Goal: Information Seeking & Learning: Learn about a topic

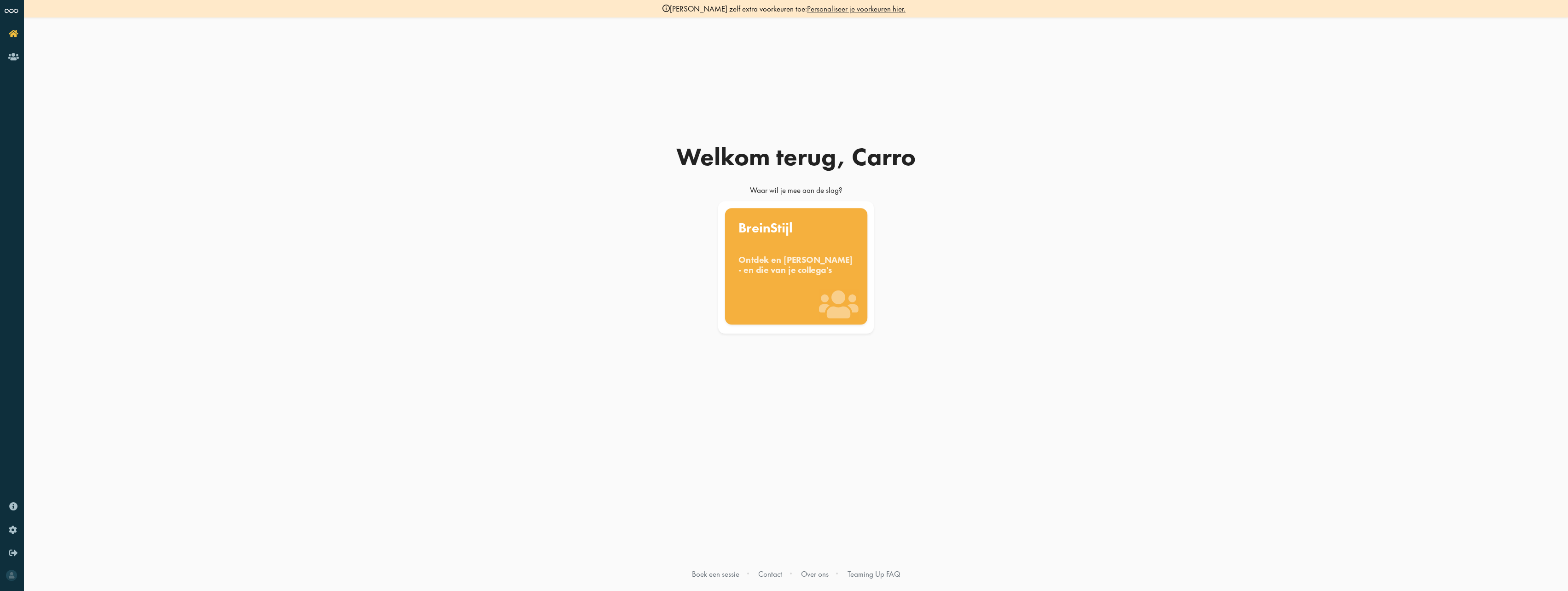
click at [782, 268] on div "Ontdek en [PERSON_NAME] - en die van je collega's" at bounding box center [796, 264] width 116 height 20
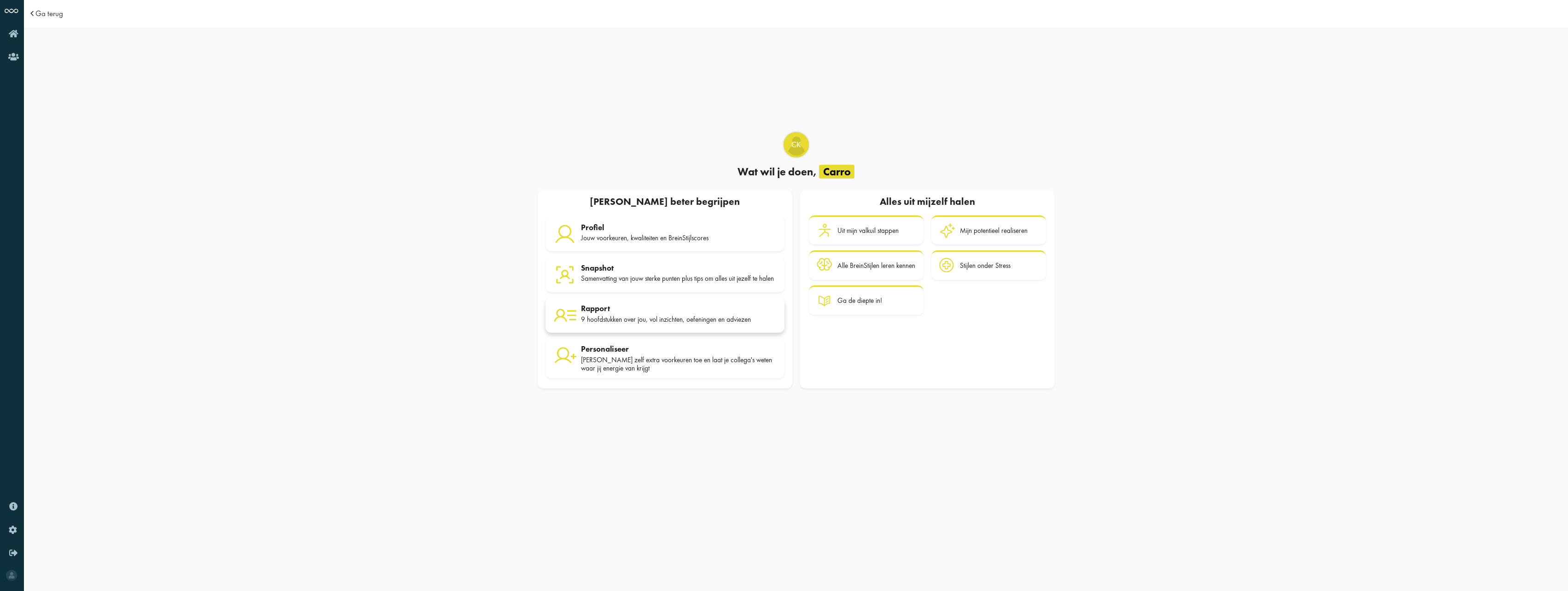
click at [658, 321] on div "9 hoofdstukken over jou, vol inzichten, oefeningen en adviezen" at bounding box center [679, 319] width 196 height 9
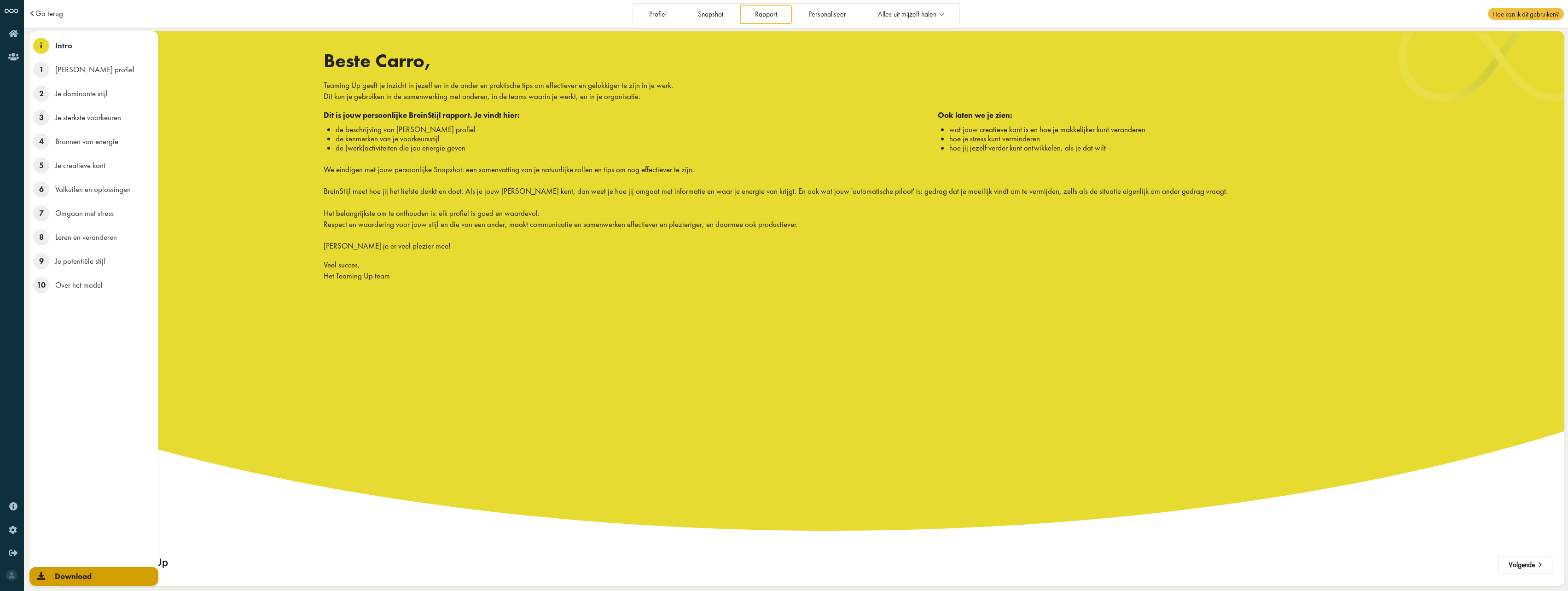
click at [41, 575] on icon at bounding box center [41, 576] width 8 height 8
click at [41, 579] on icon at bounding box center [41, 576] width 8 height 8
click at [50, 578] on link "Download" at bounding box center [94, 576] width 129 height 19
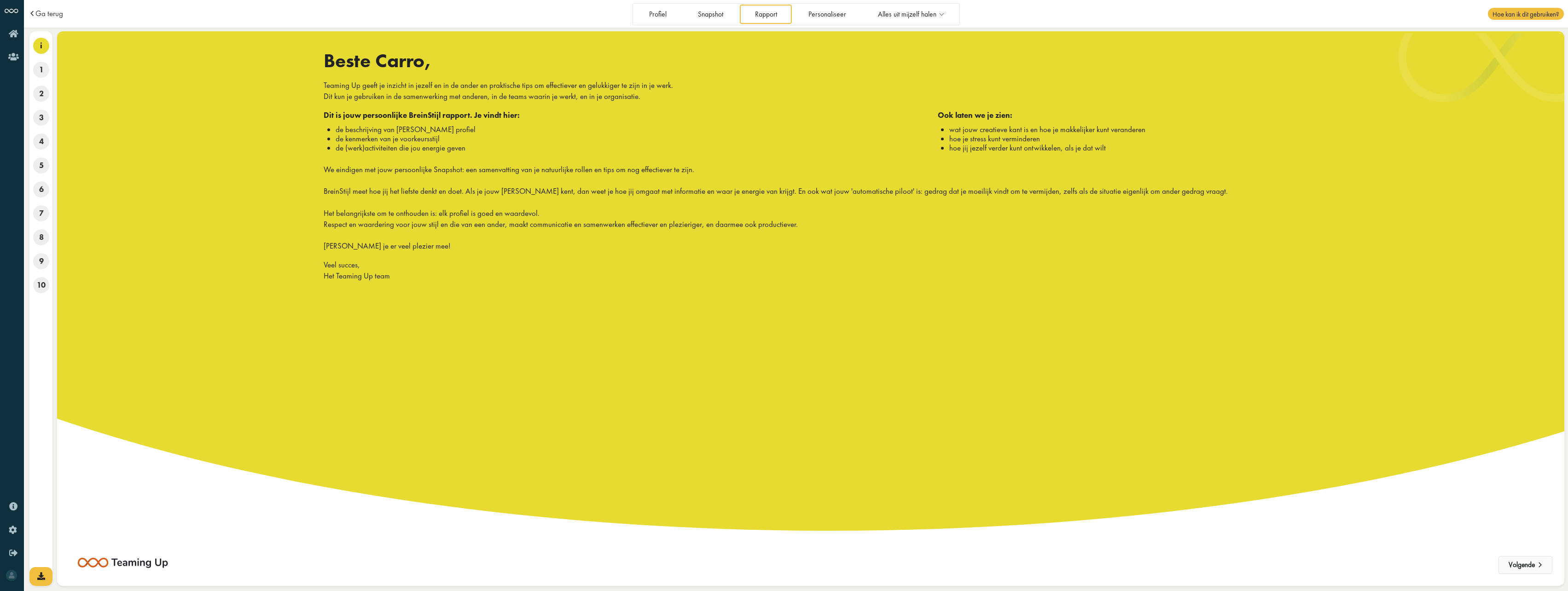
click at [1527, 563] on button "Volgende" at bounding box center [1525, 565] width 54 height 18
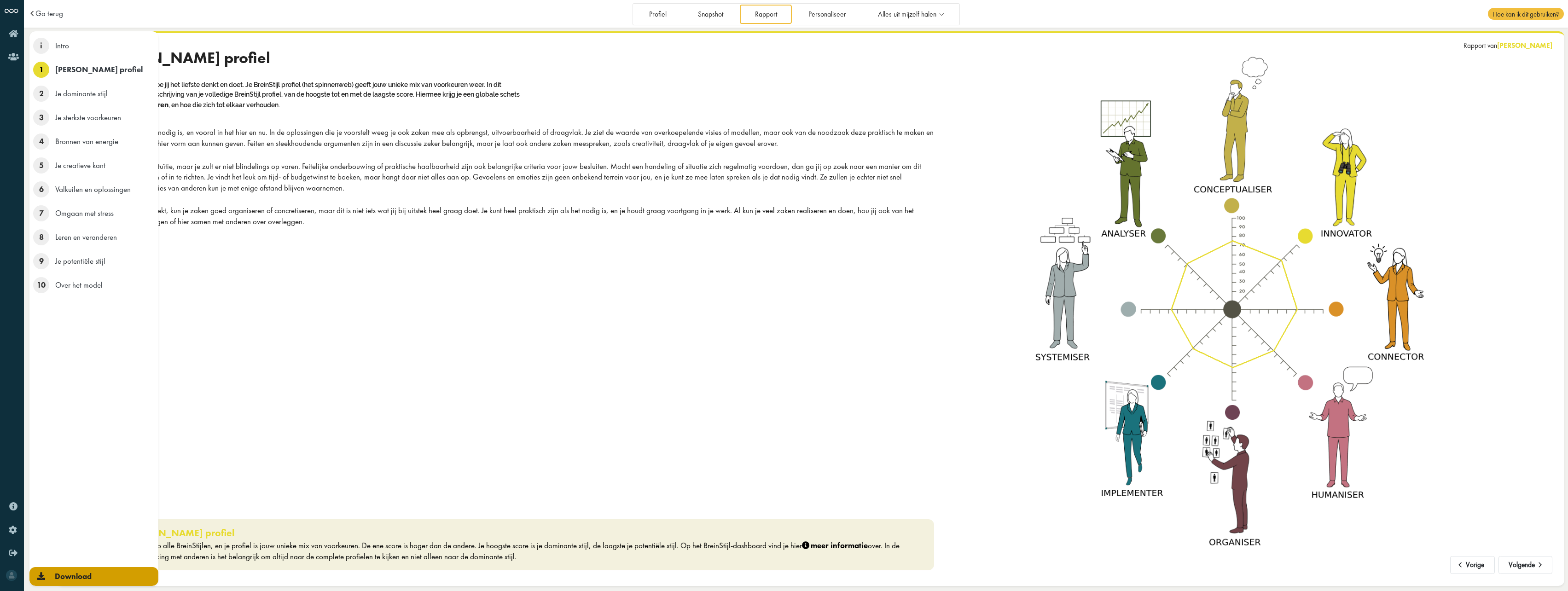
click at [39, 581] on link "Download" at bounding box center [94, 576] width 129 height 19
click at [69, 579] on span "Download" at bounding box center [73, 576] width 37 height 10
click at [86, 576] on span "Download" at bounding box center [73, 576] width 37 height 10
click at [45, 576] on link "Download" at bounding box center [94, 576] width 129 height 19
click at [79, 579] on span "Download" at bounding box center [73, 576] width 37 height 10
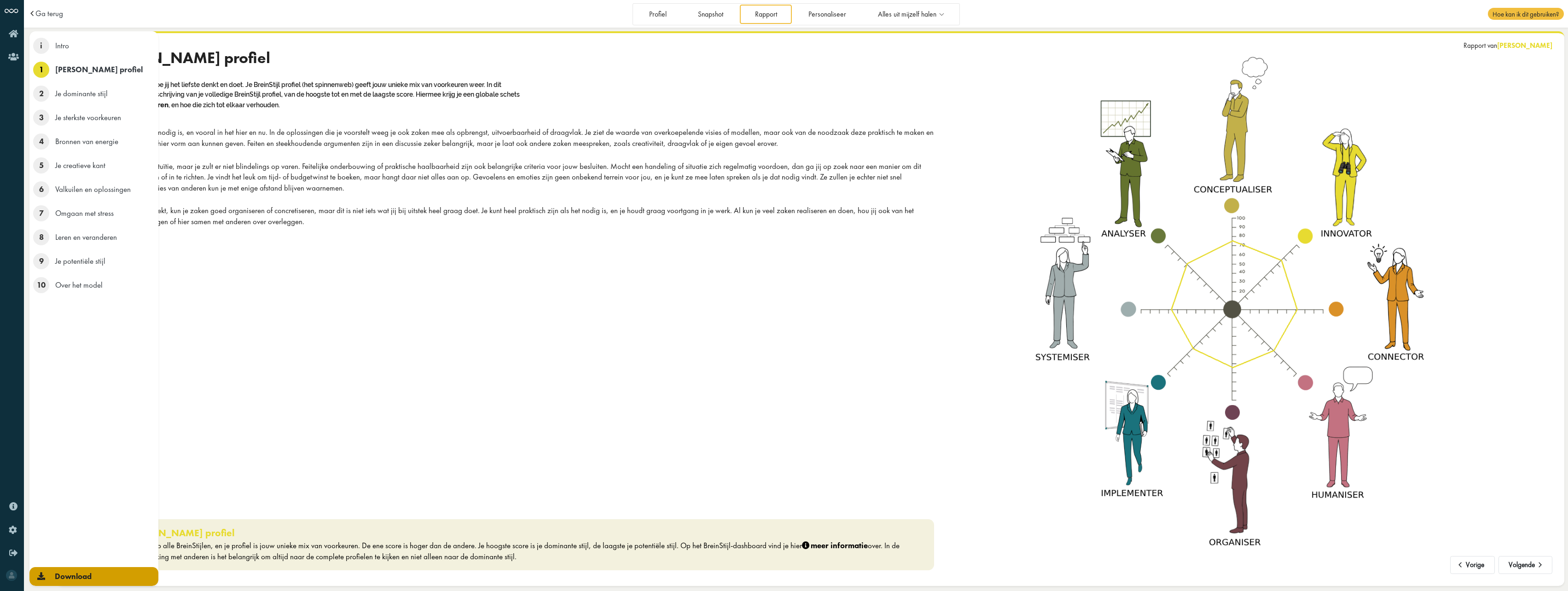
click at [87, 575] on span "Download" at bounding box center [73, 576] width 37 height 10
click at [85, 575] on span "Download" at bounding box center [73, 576] width 37 height 10
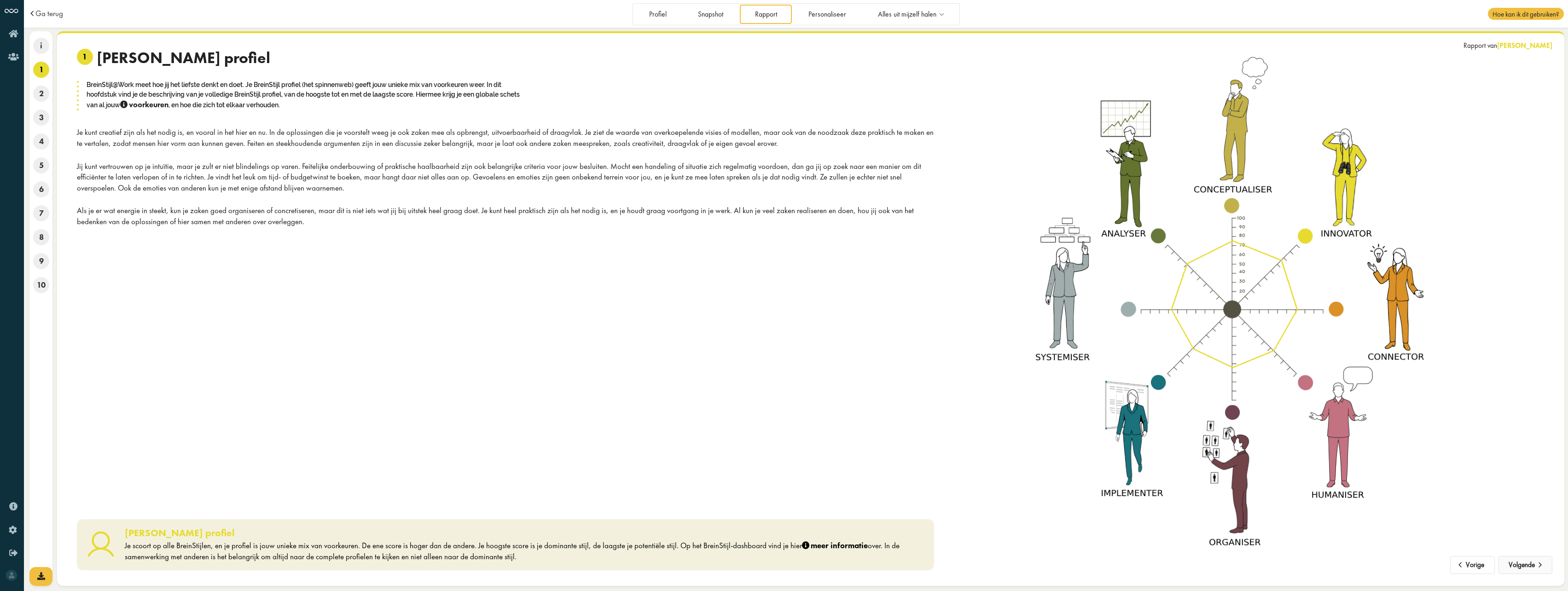
click at [1545, 566] on span at bounding box center [1540, 562] width 11 height 8
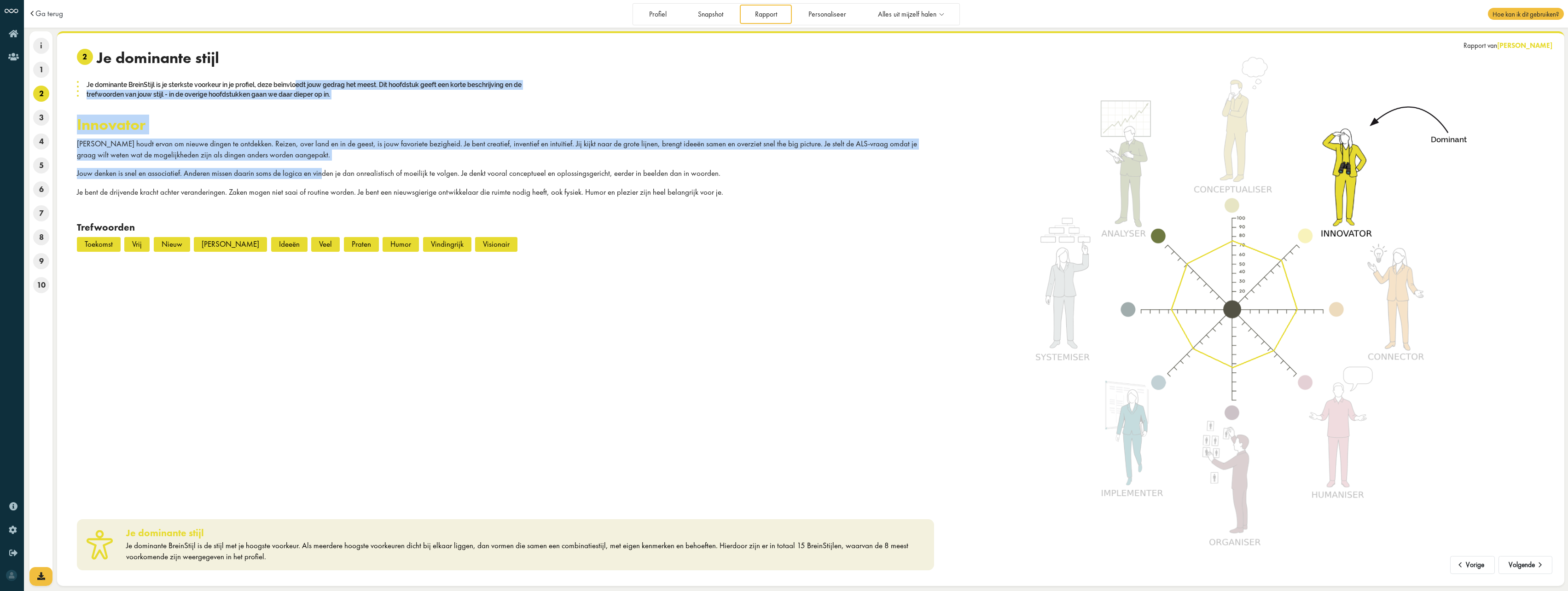
drag, startPoint x: 116, startPoint y: 85, endPoint x: 320, endPoint y: 178, distance: 224.2
click at [320, 178] on div "2 Je dominante stijl Je dominante BreinStijl is je sterkste voorkeur in je prof…" at bounding box center [505, 152] width 857 height 207
click at [197, 174] on p "Jouw denken is snel en associatief. Anderen missen daarin soms de logica en vin…" at bounding box center [505, 173] width 857 height 11
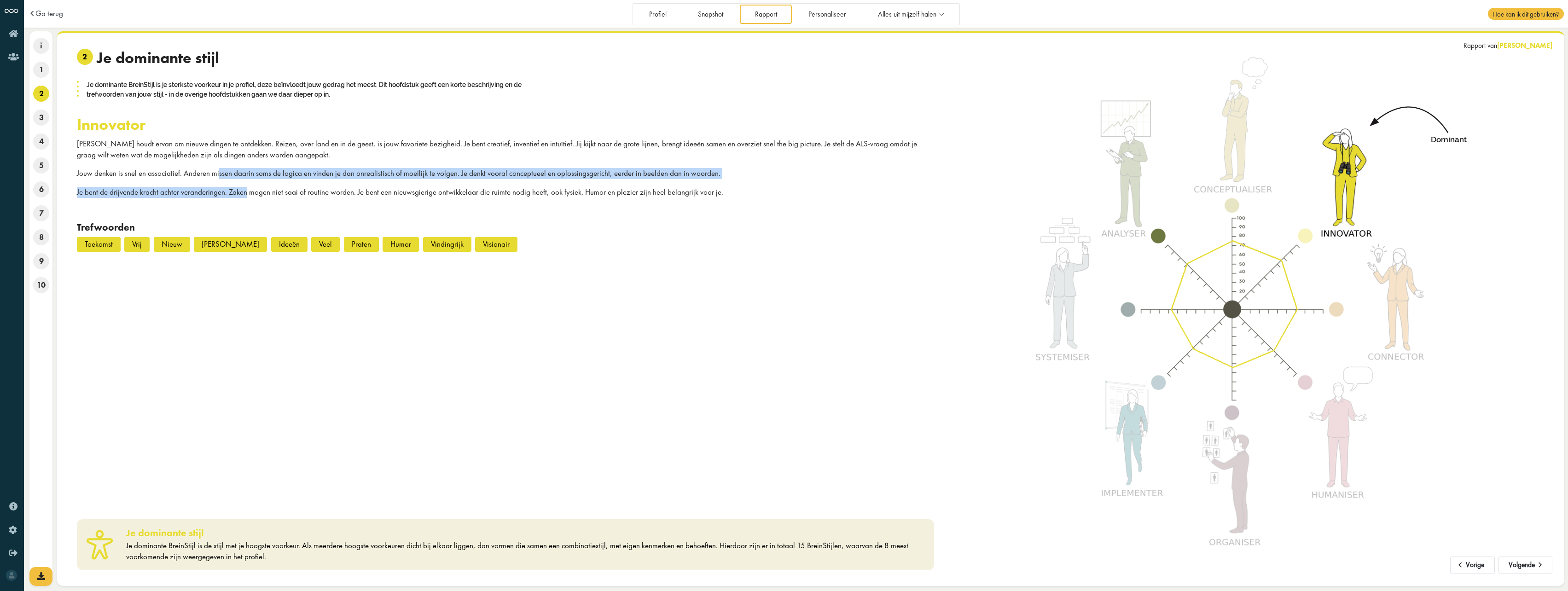
drag, startPoint x: 217, startPoint y: 172, endPoint x: 247, endPoint y: 180, distance: 31.0
click at [247, 180] on div "Jij houdt ervan om nieuwe dingen te ontdekken. Reizen, over land en in de geest…" at bounding box center [505, 168] width 857 height 59
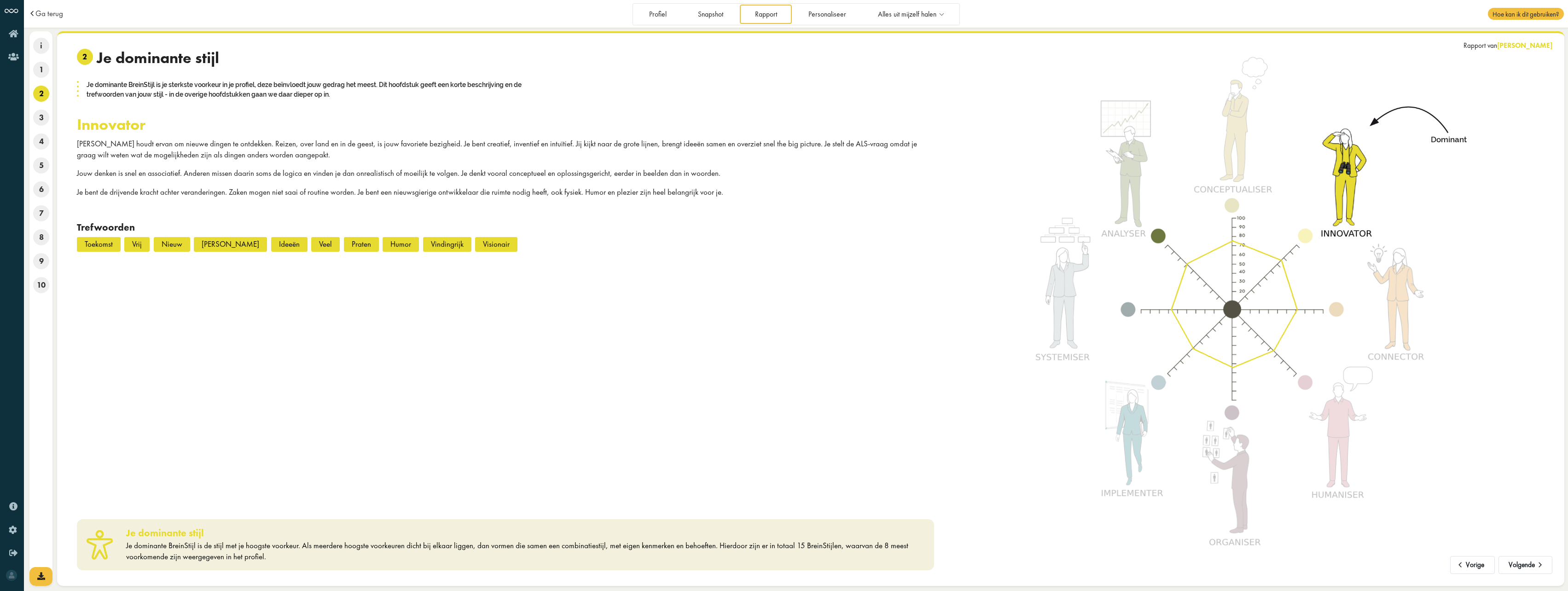
click at [646, 198] on div "2 Je dominante stijl Je dominante BreinStijl is je sterkste voorkeur in je prof…" at bounding box center [505, 152] width 857 height 207
click at [1523, 571] on button "Volgende" at bounding box center [1525, 565] width 54 height 18
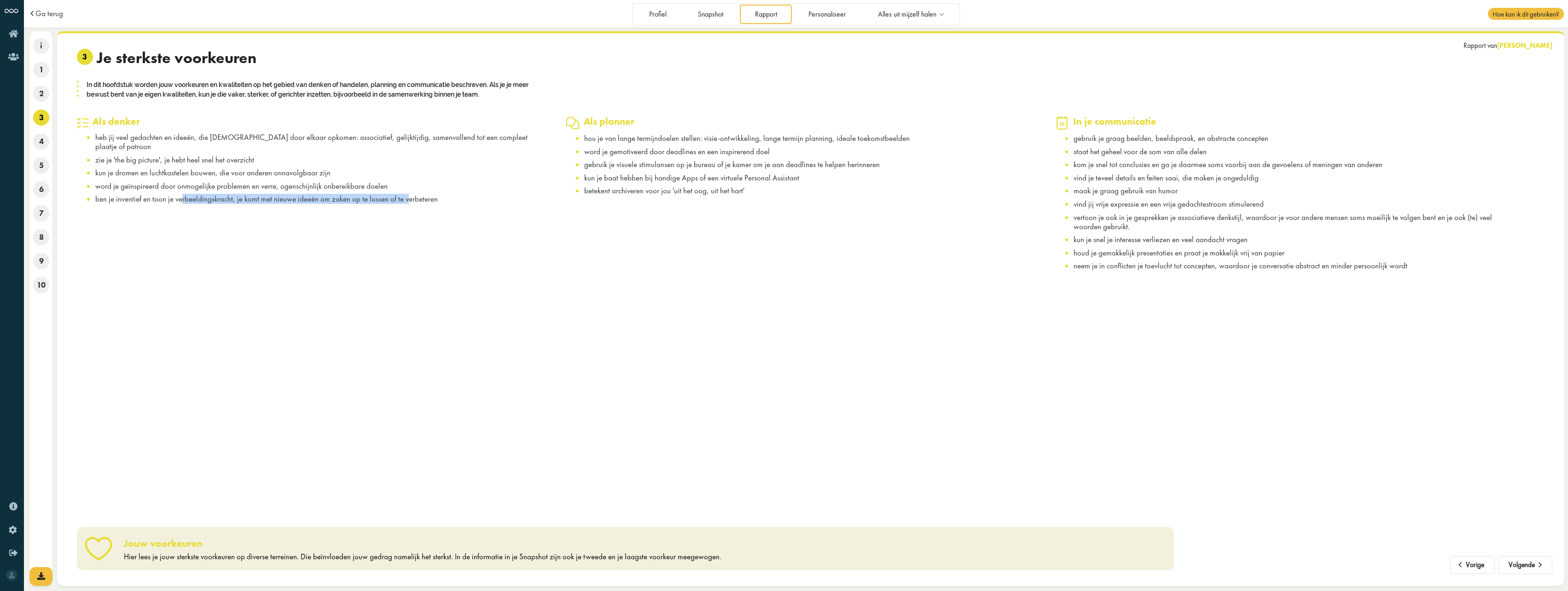
drag, startPoint x: 182, startPoint y: 192, endPoint x: 406, endPoint y: 193, distance: 224.0
click at [406, 194] on span "ben je inventief en toon je verbeeldingskracht, je komt met nieuwe ideeën om za…" at bounding box center [266, 198] width 343 height 10
drag, startPoint x: 406, startPoint y: 193, endPoint x: 444, endPoint y: 193, distance: 38.0
click at [444, 194] on li "ben je inventief en toon je verbeeldingskracht, je komt met nieuwe ideeën om za…" at bounding box center [319, 199] width 448 height 9
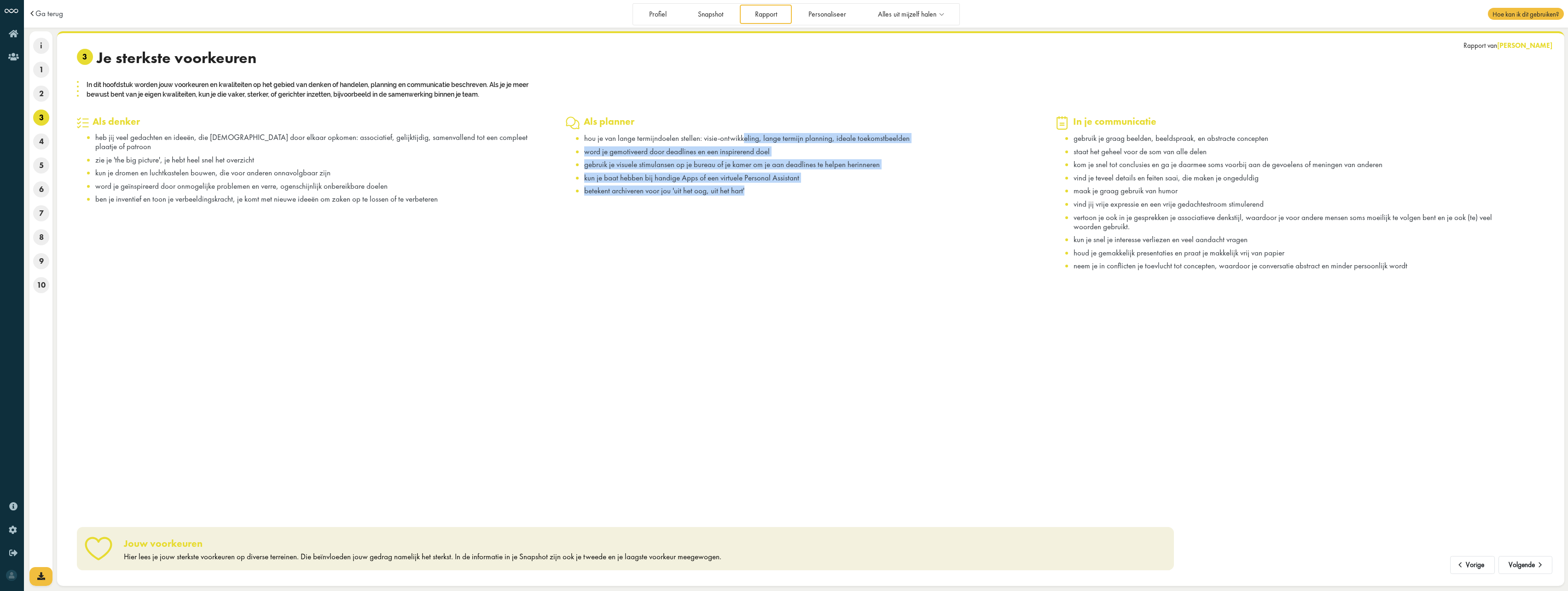
drag, startPoint x: 740, startPoint y: 137, endPoint x: 782, endPoint y: 188, distance: 66.1
click at [782, 188] on ul "hou je van lange termijndoelen stellen: visie-ontwikkeling, lange termijn plann…" at bounding box center [799, 164] width 466 height 62
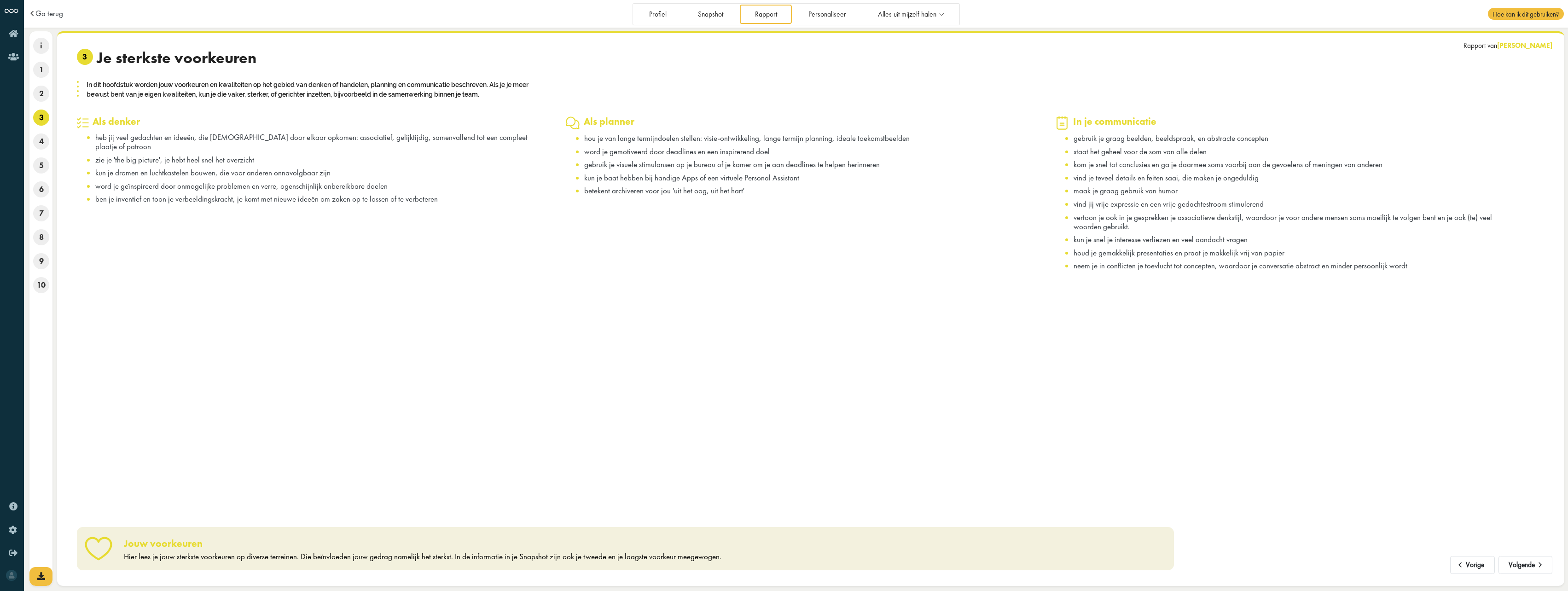
click at [1134, 268] on span "neem je in conflicten je toevlucht tot concepten, waardoor je conversatie abstr…" at bounding box center [1240, 265] width 334 height 10
click at [1517, 561] on button "Volgende" at bounding box center [1525, 565] width 54 height 18
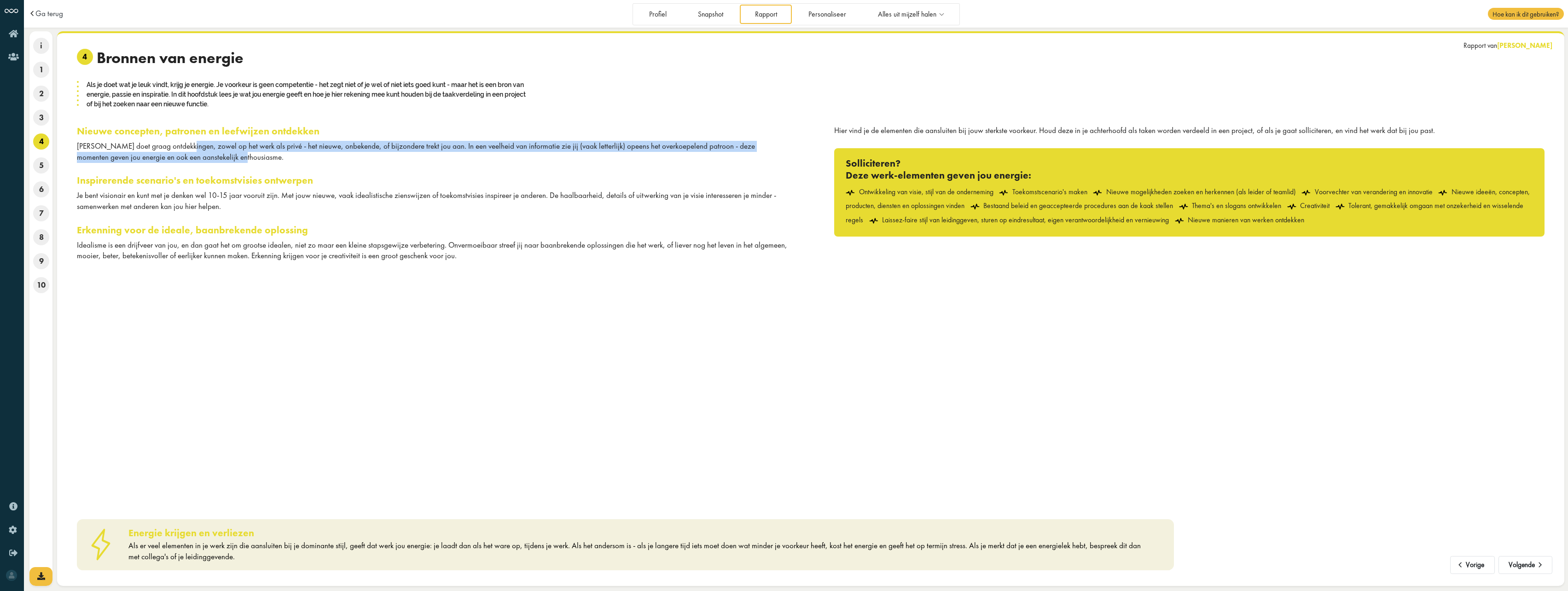
drag, startPoint x: 177, startPoint y: 147, endPoint x: 189, endPoint y: 155, distance: 14.4
click at [189, 155] on div "Jij doet graag ontdekkingen, zowel op het werk als privé - het nieuwe, onbekend…" at bounding box center [432, 152] width 710 height 22
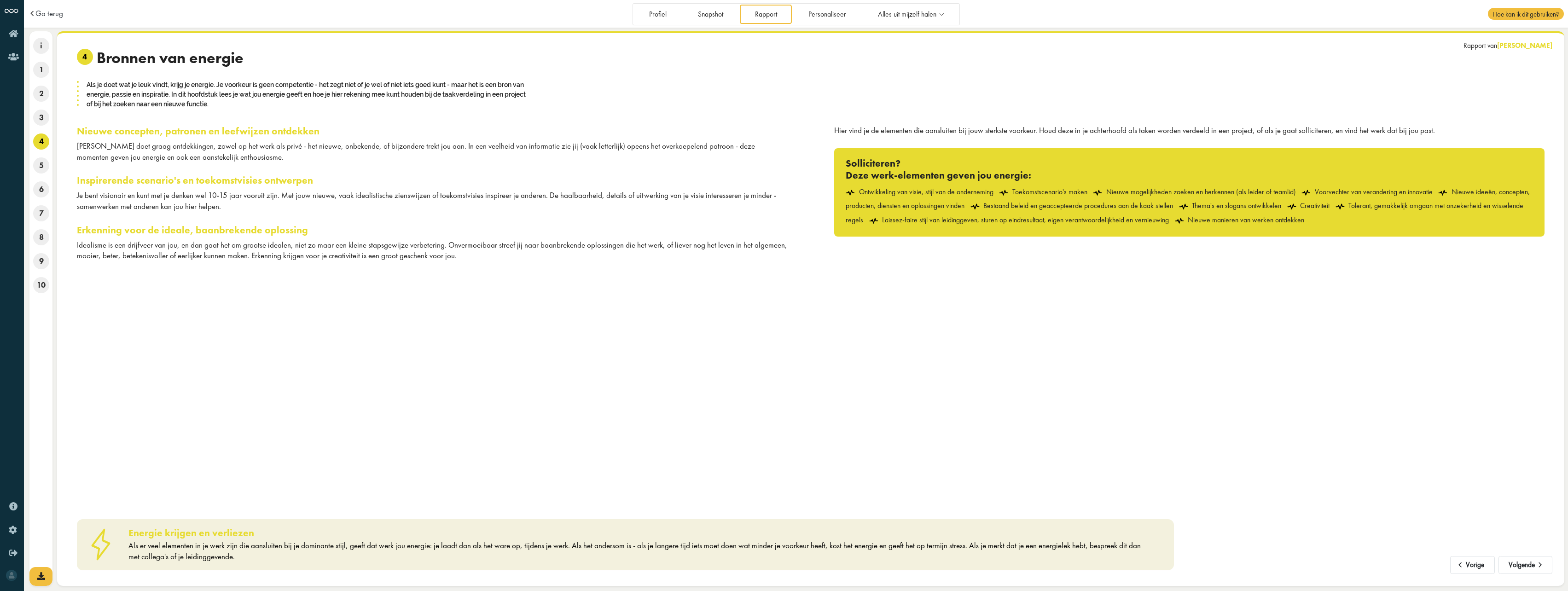
drag, startPoint x: 189, startPoint y: 155, endPoint x: 216, endPoint y: 157, distance: 27.1
click at [216, 157] on div "Jij doet graag ontdekkingen, zowel op het werk als privé - het nieuwe, onbekend…" at bounding box center [432, 152] width 710 height 22
click at [1521, 568] on button "Volgende" at bounding box center [1525, 565] width 54 height 18
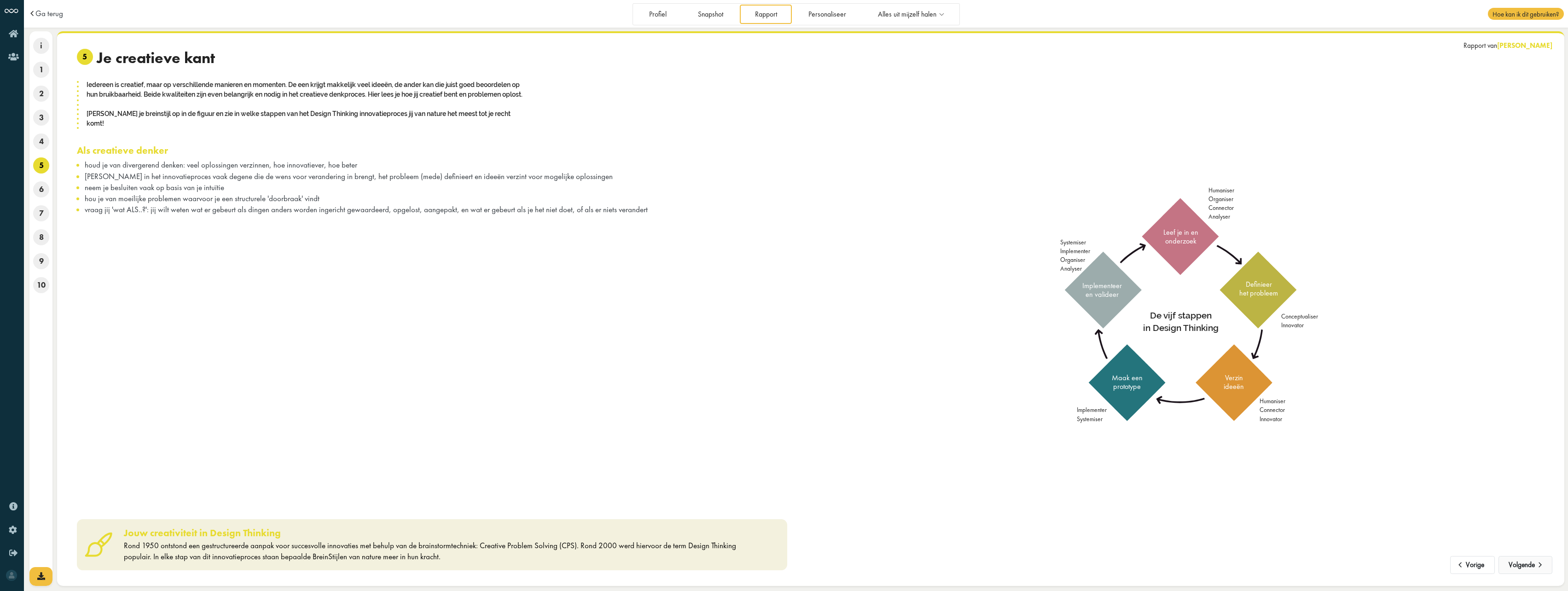
click at [1517, 567] on button "Volgende" at bounding box center [1525, 565] width 54 height 18
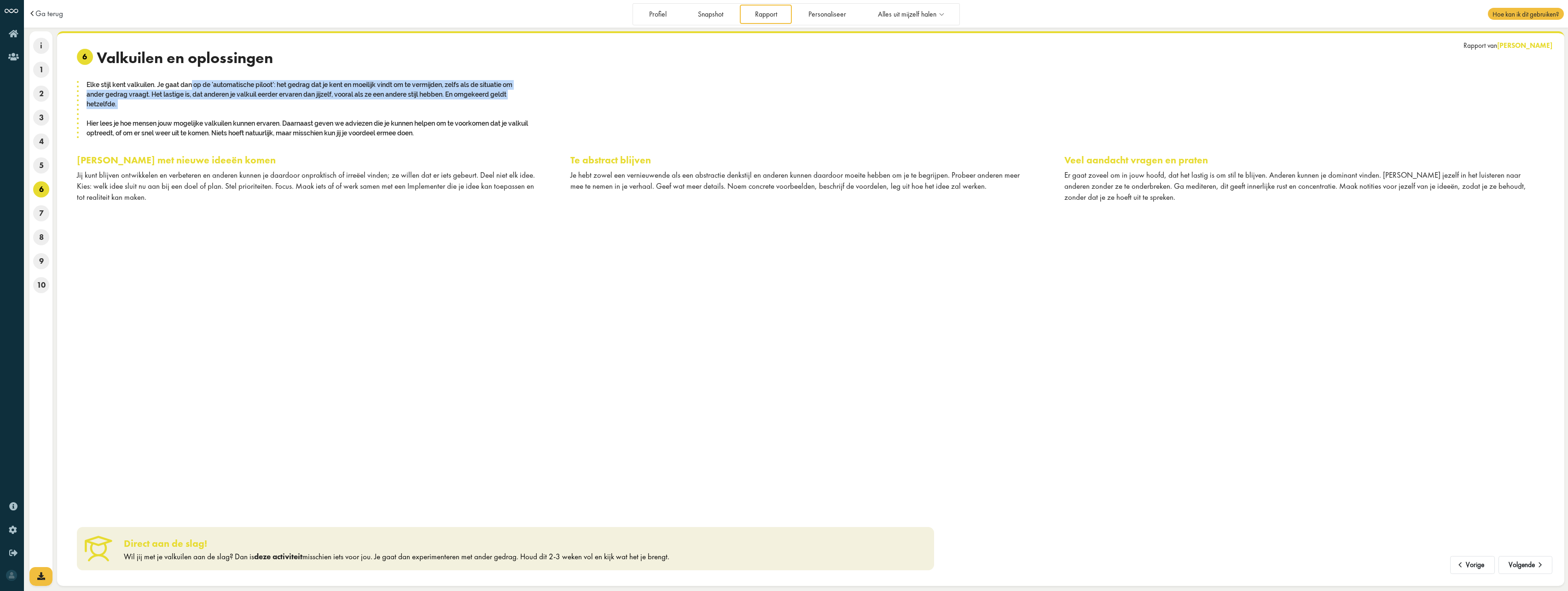
drag, startPoint x: 89, startPoint y: 81, endPoint x: 151, endPoint y: 111, distance: 68.9
click at [151, 111] on div "Elke stijl kent valkuilen. Je gaat dan op de 'automatische piloot': het gedrag …" at bounding box center [307, 109] width 460 height 59
drag, startPoint x: 151, startPoint y: 111, endPoint x: 141, endPoint y: 116, distance: 11.2
click at [141, 116] on div "Elke stijl kent valkuilen. Je gaat dan op de 'automatische piloot': het gedrag …" at bounding box center [307, 109] width 460 height 59
click at [1515, 560] on button "Volgende" at bounding box center [1525, 565] width 54 height 18
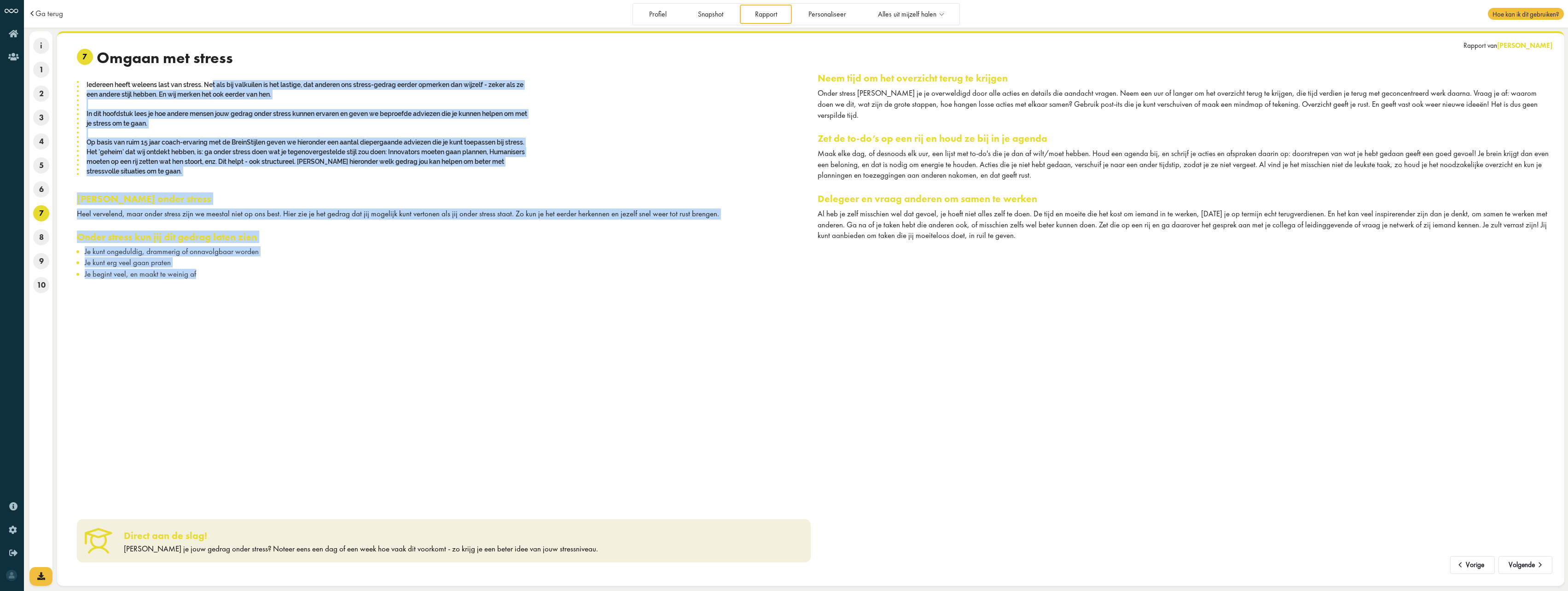
drag, startPoint x: 116, startPoint y: 83, endPoint x: 266, endPoint y: 272, distance: 241.3
click at [266, 272] on div "7 Omgaan met stress Iedereen heeft weleens last van stress. Net als bij valkuil…" at bounding box center [444, 164] width 734 height 232
drag, startPoint x: 266, startPoint y: 272, endPoint x: 232, endPoint y: 261, distance: 35.7
click at [232, 261] on li "Je kunt erg veel gaan praten" at bounding box center [448, 262] width 726 height 9
click at [112, 262] on span "Je kunt erg veel gaan praten" at bounding box center [127, 262] width 86 height 10
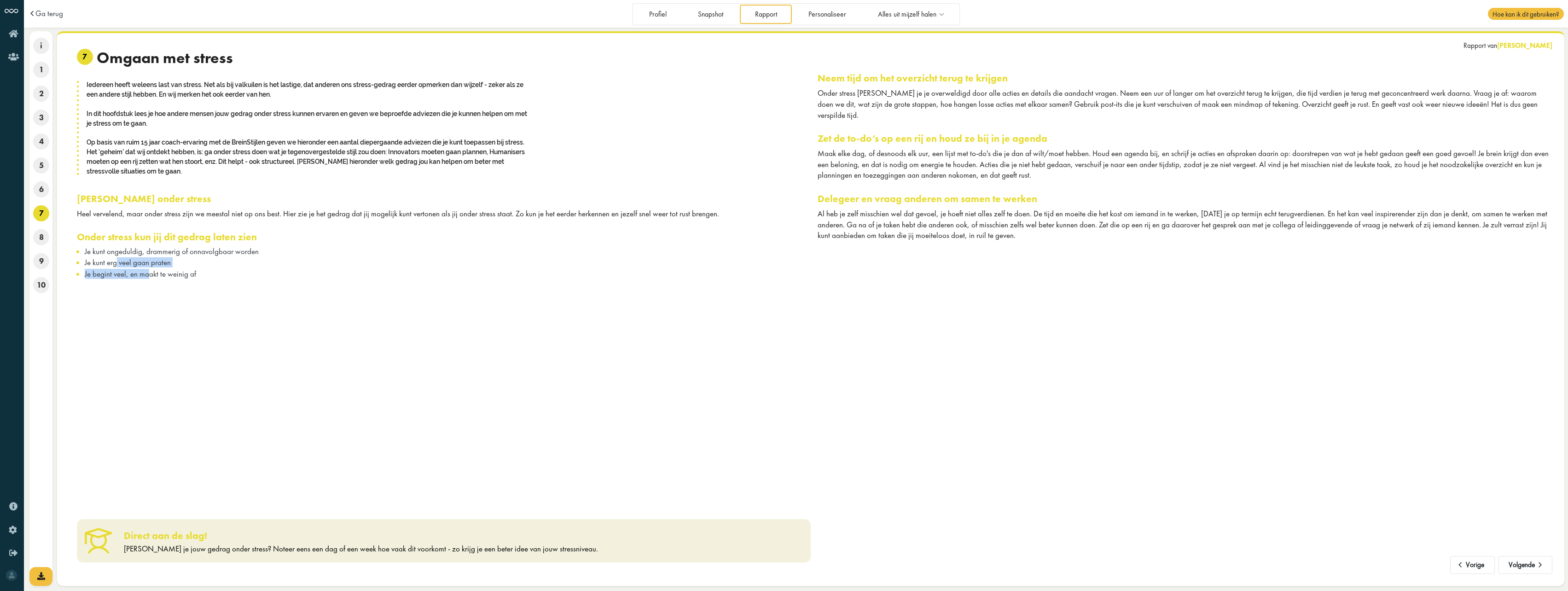
drag, startPoint x: 117, startPoint y: 264, endPoint x: 150, endPoint y: 282, distance: 37.6
click at [150, 282] on div "7 Omgaan met stress Iedereen heeft weleens last van stress. Net als bij valkuil…" at bounding box center [440, 309] width 741 height 521
click at [1529, 566] on button "Volgende" at bounding box center [1525, 565] width 54 height 18
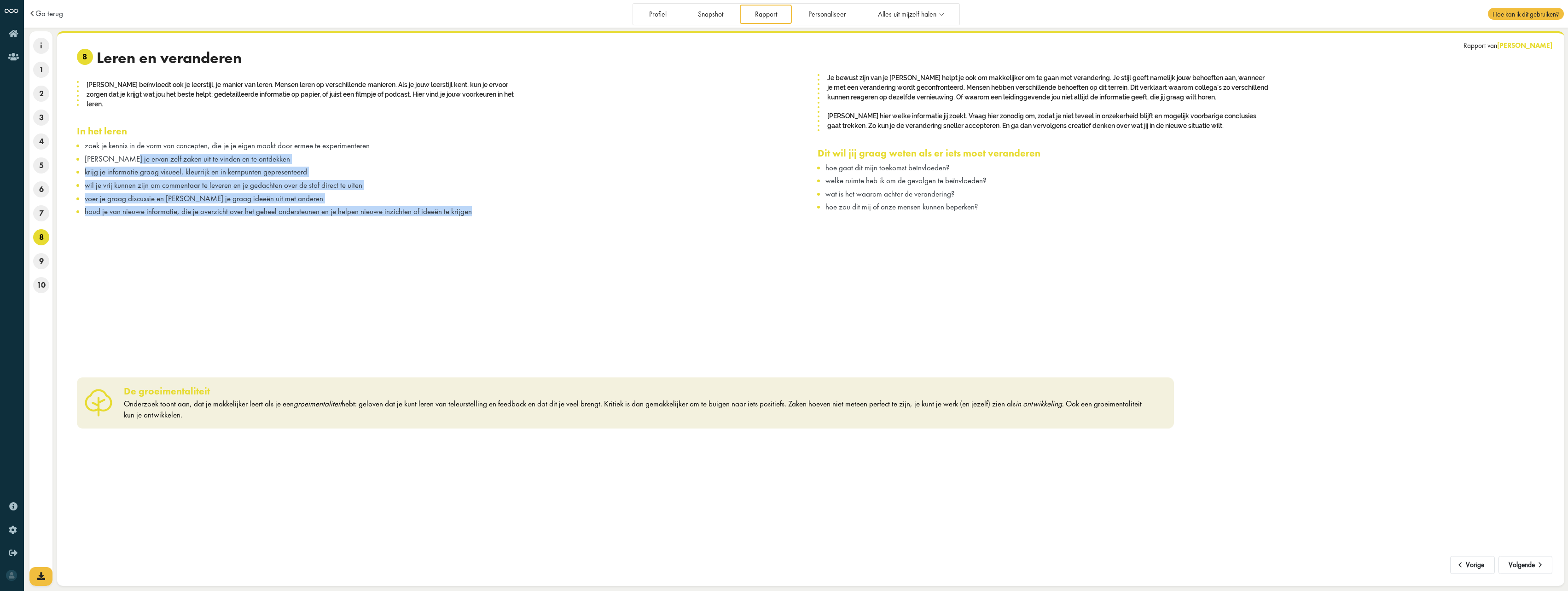
drag, startPoint x: 121, startPoint y: 146, endPoint x: 475, endPoint y: 203, distance: 358.6
click at [475, 203] on ul "zoek je kennis in de vorm van concepten, die je je eigen maakt door ermee te ex…" at bounding box center [444, 178] width 734 height 75
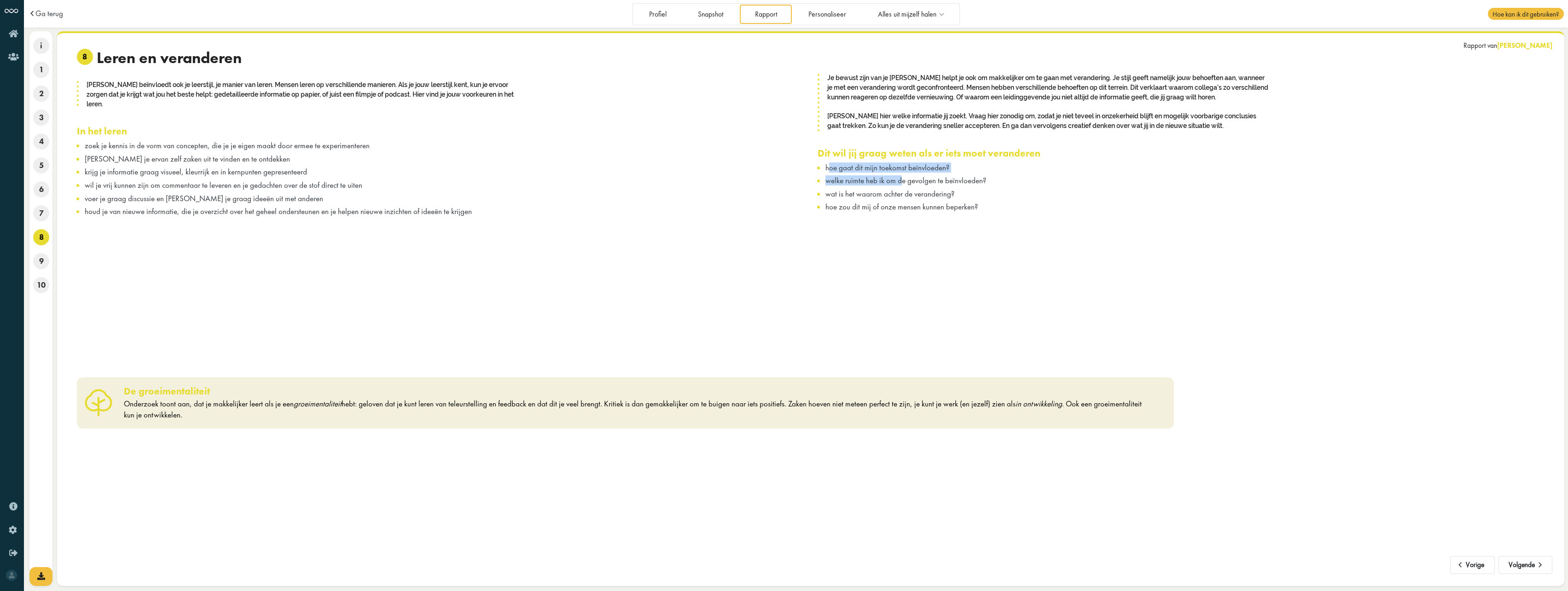
drag, startPoint x: 828, startPoint y: 165, endPoint x: 899, endPoint y: 180, distance: 72.6
click at [899, 180] on ul "hoe gaat dit mijn toekomst beïnvloeden? welke ruimte heb ik om de gevolgen te b…" at bounding box center [1185, 187] width 734 height 49
drag, startPoint x: 899, startPoint y: 180, endPoint x: 922, endPoint y: 192, distance: 25.9
click at [922, 192] on span "wat is het waarom achter de verandering?" at bounding box center [890, 194] width 129 height 10
drag, startPoint x: 922, startPoint y: 192, endPoint x: 986, endPoint y: 212, distance: 67.1
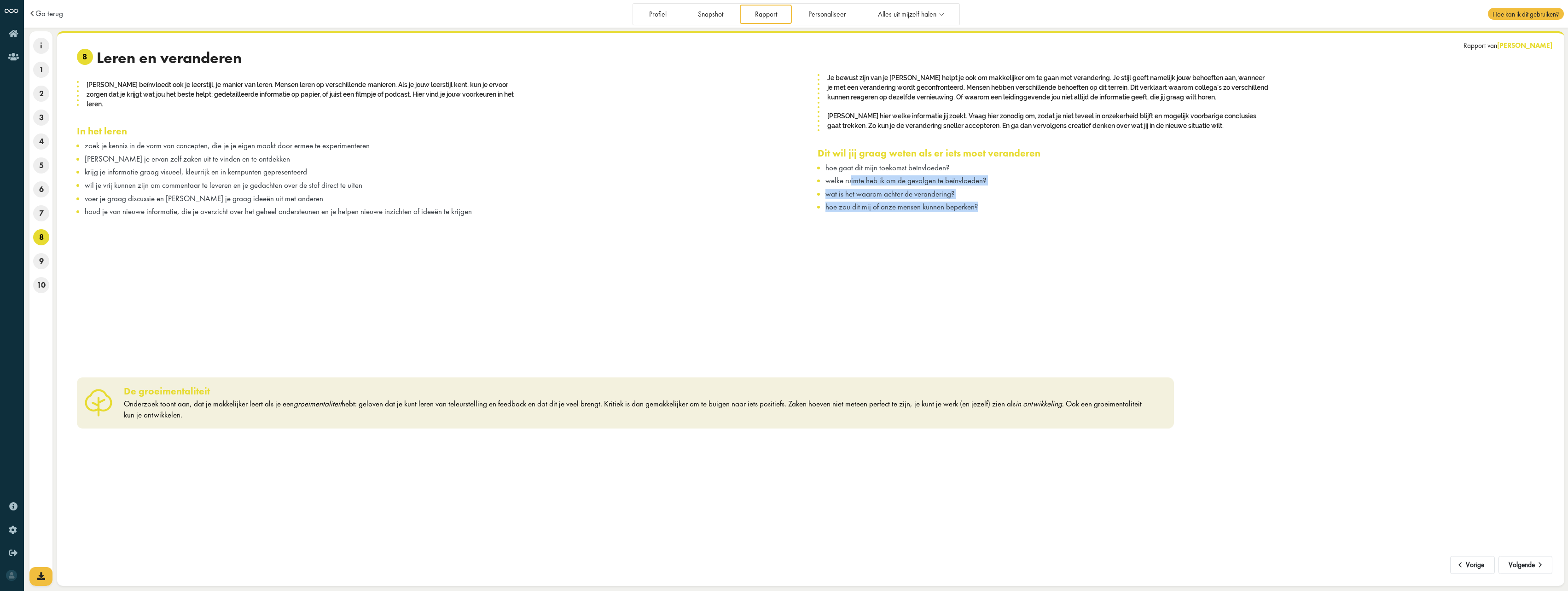
click at [986, 212] on div "Je bewust zijn van je BreinStijl helpt je ook om makkelijker om te gaan met ver…" at bounding box center [1181, 220] width 741 height 297
drag, startPoint x: 986, startPoint y: 212, endPoint x: 1017, endPoint y: 216, distance: 31.3
click at [1017, 216] on div "Je bewust zijn van je BreinStijl helpt je ook om makkelijker om te gaan met ver…" at bounding box center [1181, 220] width 741 height 297
click at [1015, 182] on li "welke ruimte heb ik om de gevolgen te beïnvloeden?" at bounding box center [1189, 180] width 726 height 9
drag, startPoint x: 830, startPoint y: 167, endPoint x: 994, endPoint y: 212, distance: 170.1
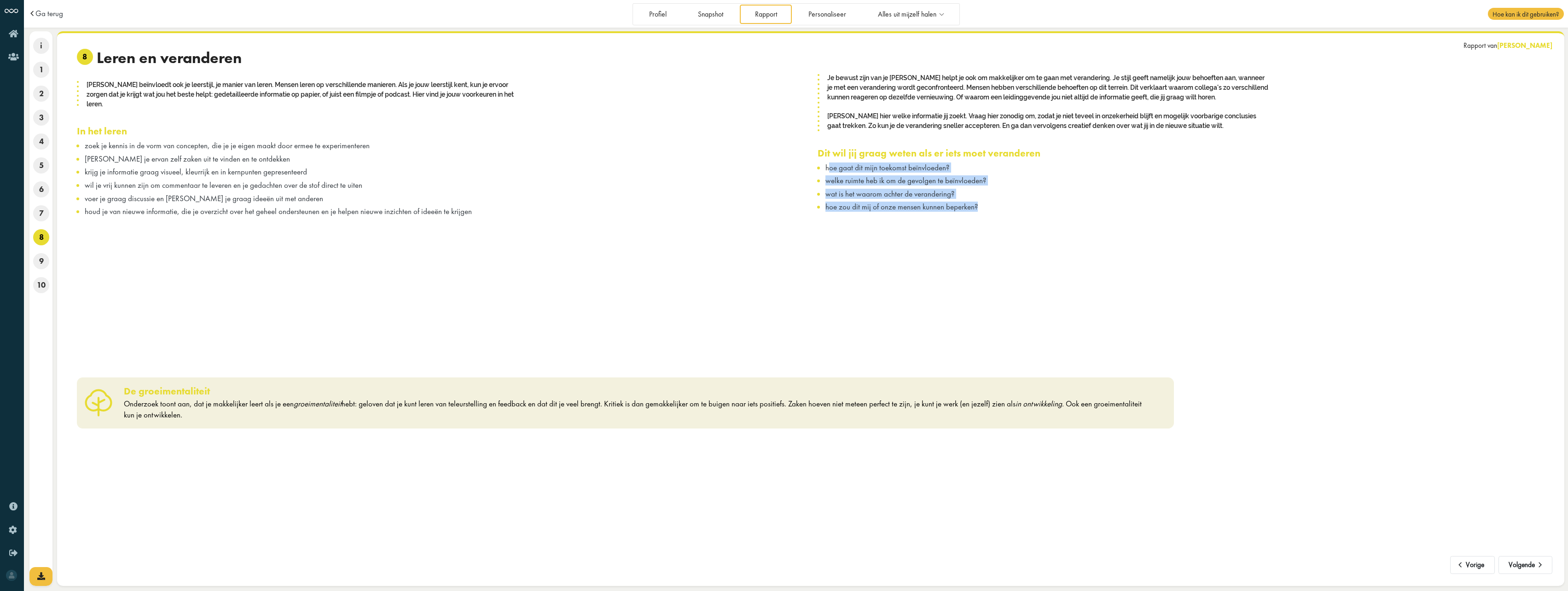
click at [994, 212] on div "Je bewust zijn van je BreinStijl helpt je ook om makkelijker om te gaan met ver…" at bounding box center [1181, 220] width 741 height 297
click at [861, 211] on span "hoe zou dit mij of onze mensen kunnen beperken?" at bounding box center [902, 206] width 152 height 10
click at [1527, 560] on button "Volgende" at bounding box center [1525, 565] width 54 height 18
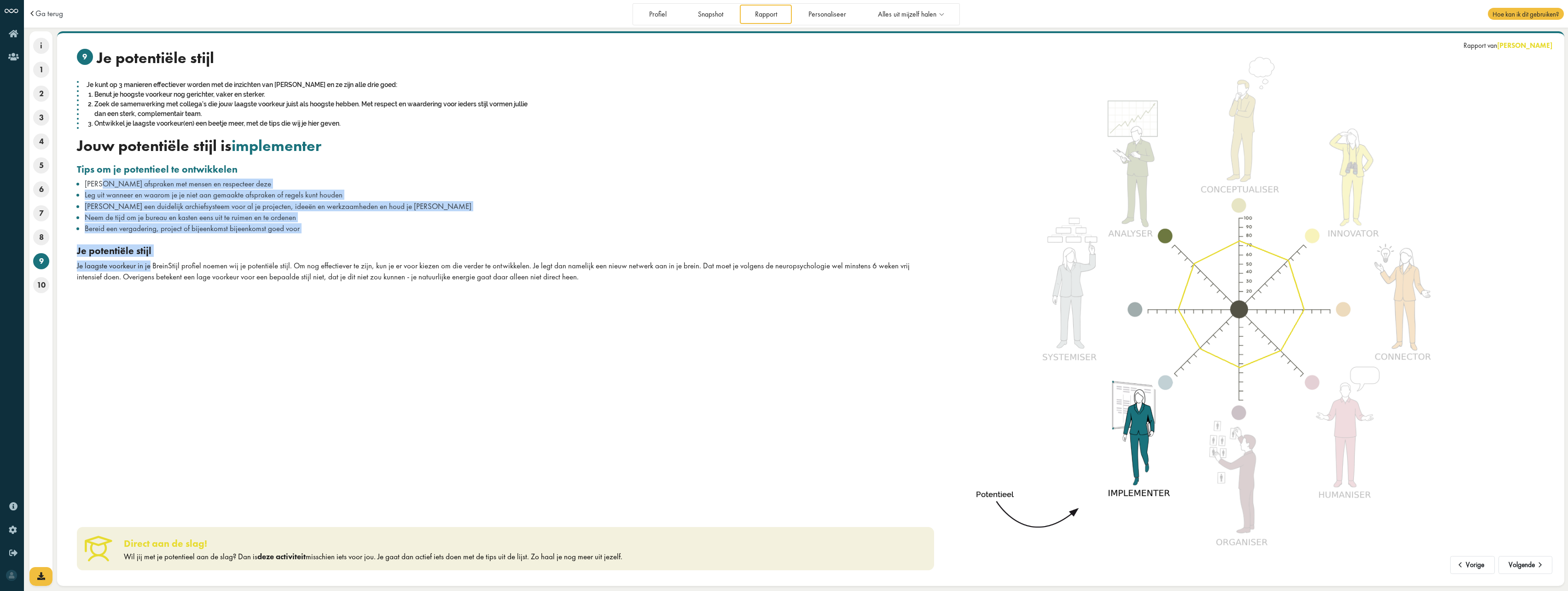
drag, startPoint x: 116, startPoint y: 184, endPoint x: 149, endPoint y: 264, distance: 86.5
click at [149, 264] on div "9 Je potentiële stijl Je kunt op 3 manieren effectiever worden met de inzichten…" at bounding box center [505, 165] width 857 height 234
click at [147, 267] on div "Je laagste voorkeur in je BreinStijl profiel noemen wij je potentiële stijl. Om…" at bounding box center [505, 272] width 857 height 22
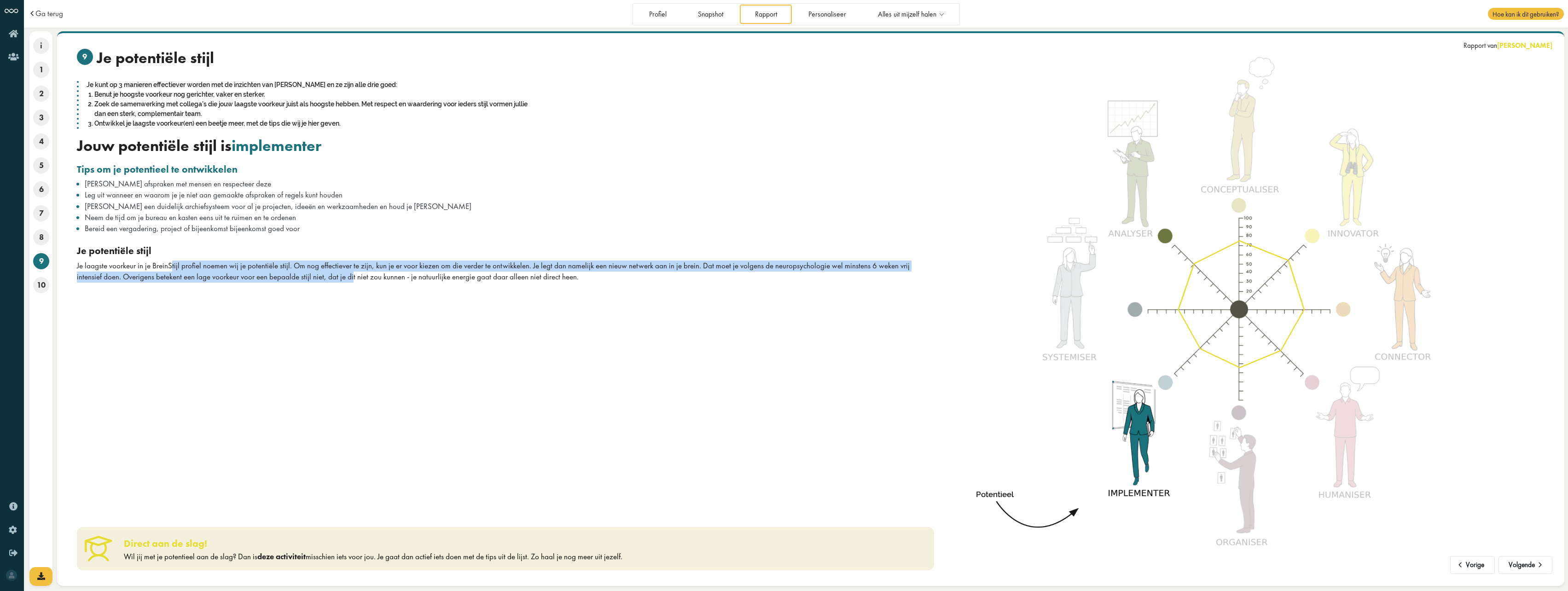
drag, startPoint x: 200, startPoint y: 270, endPoint x: 325, endPoint y: 278, distance: 125.3
click at [325, 278] on div "Je laagste voorkeur in je BreinStijl profiel noemen wij je potentiële stijl. Om…" at bounding box center [505, 272] width 857 height 22
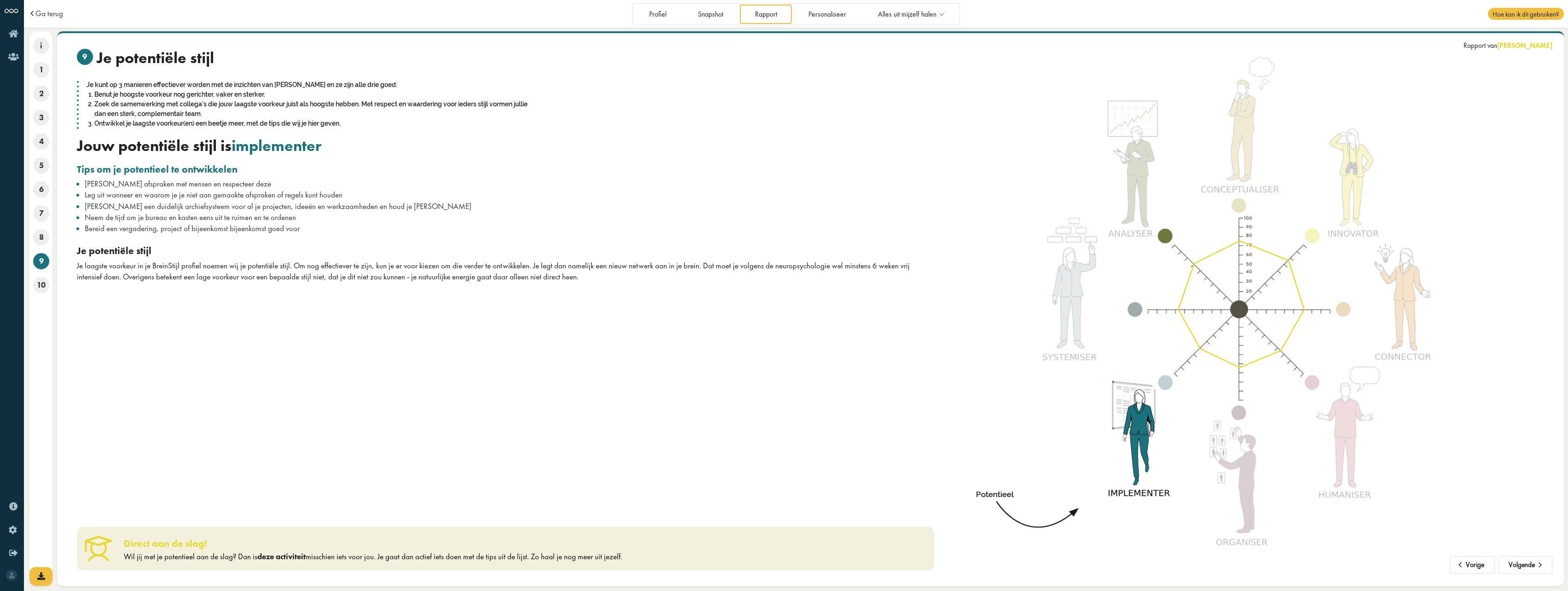
click at [169, 236] on div "9 Je potentiële stijl Je kunt op 3 manieren effectiever worden met de inzichten…" at bounding box center [505, 165] width 857 height 234
drag, startPoint x: 198, startPoint y: 268, endPoint x: 345, endPoint y: 268, distance: 147.0
click at [345, 268] on div "Je laagste voorkeur in je BreinStijl profiel noemen wij je potentiële stijl. Om…" at bounding box center [505, 272] width 857 height 22
click at [146, 184] on span "Maak heldere afspraken met mensen en respecteer deze" at bounding box center [178, 183] width 186 height 10
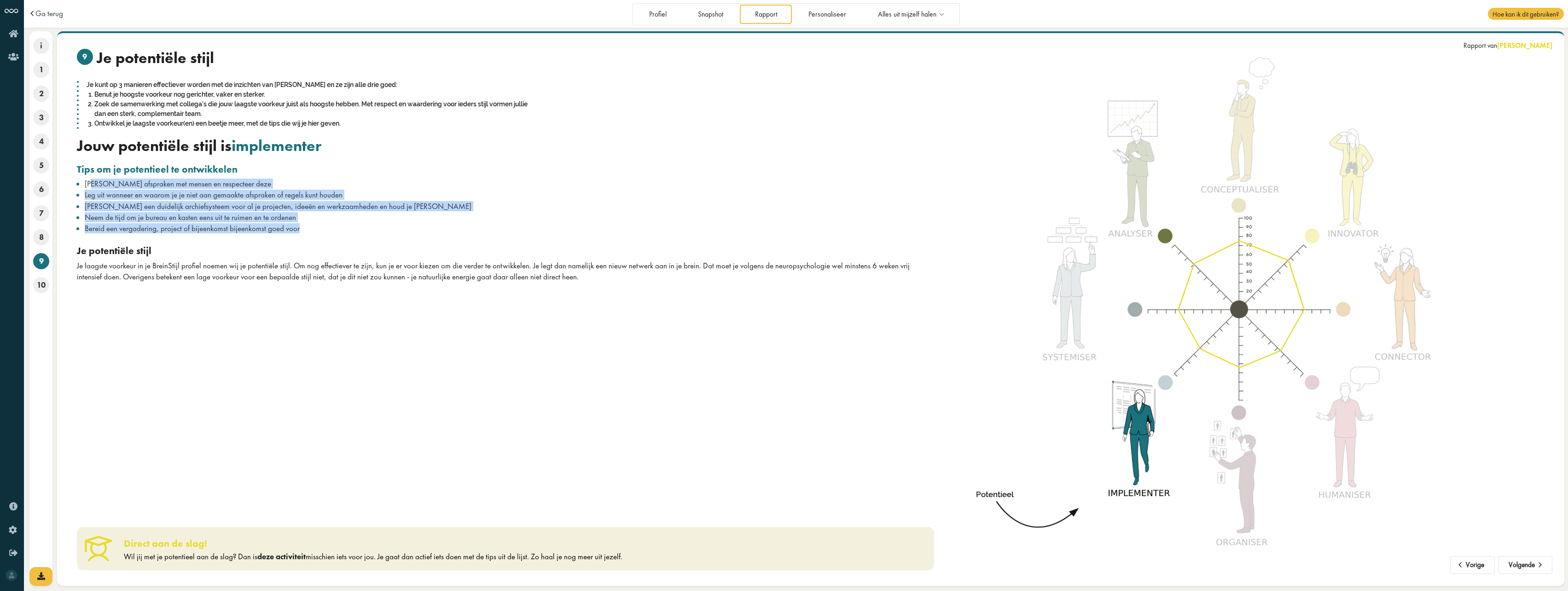
drag, startPoint x: 95, startPoint y: 182, endPoint x: 328, endPoint y: 226, distance: 237.1
click at [328, 226] on ul "Maak heldere afspraken met mensen en respecteer deze Leg uit wanneer en waarom …" at bounding box center [505, 206] width 857 height 54
click at [328, 226] on li "Bereid een vergadering, project of bijeenkomst bijeenkomst goed voor" at bounding box center [509, 228] width 849 height 9
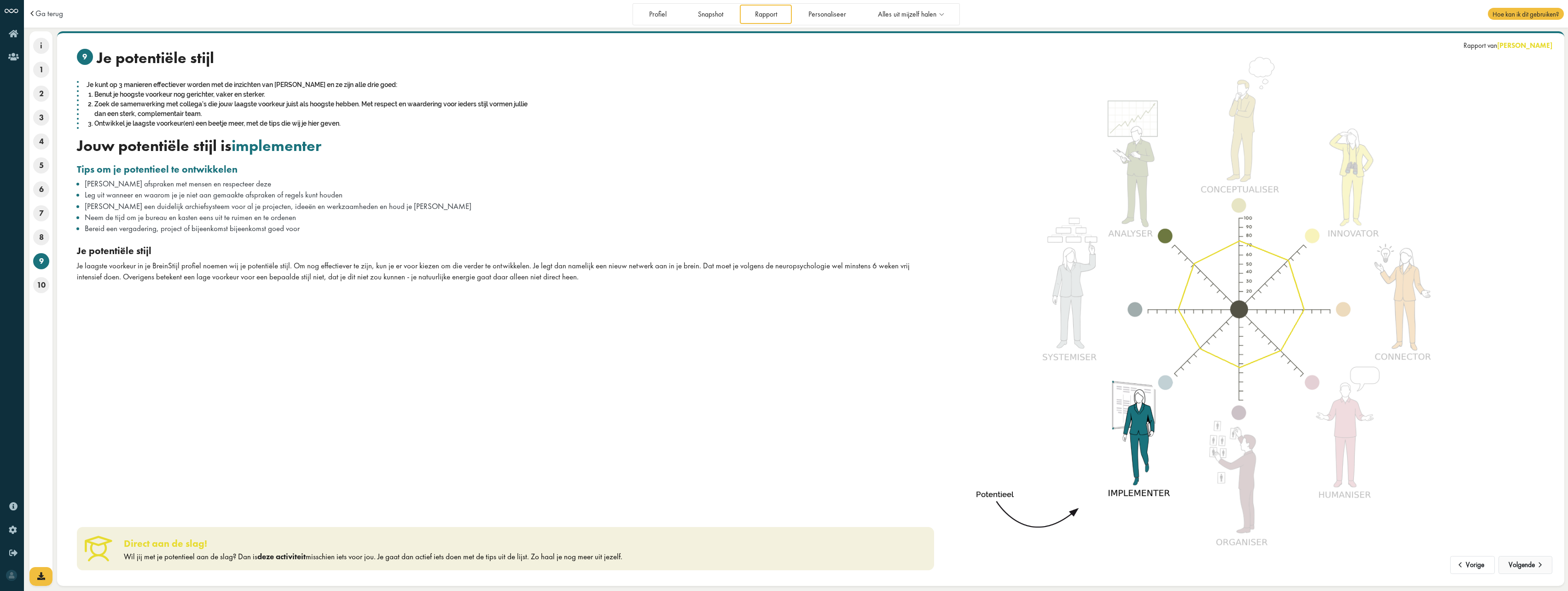
click at [1531, 566] on button "Volgende" at bounding box center [1525, 565] width 54 height 18
